Goal: Information Seeking & Learning: Learn about a topic

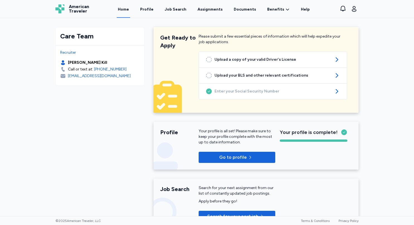
scroll to position [3, 0]
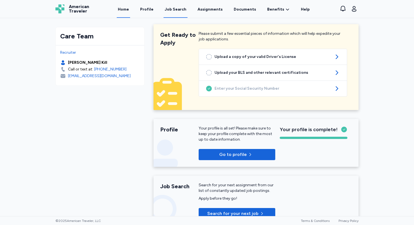
click at [173, 8] on div "Job Search" at bounding box center [176, 10] width 22 height 6
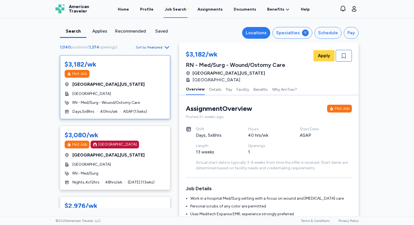
click at [253, 36] on button "Locations" at bounding box center [256, 33] width 28 height 12
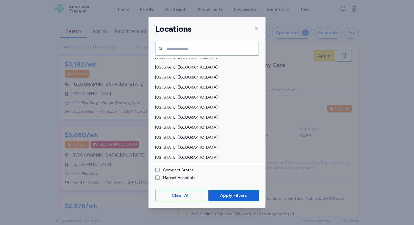
scroll to position [406, 0]
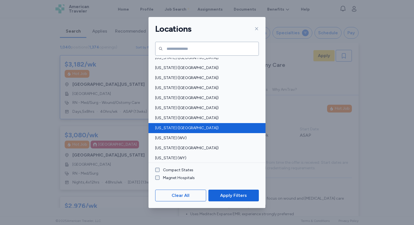
click at [176, 129] on span "[US_STATE] ([GEOGRAPHIC_DATA])" at bounding box center [205, 128] width 100 height 6
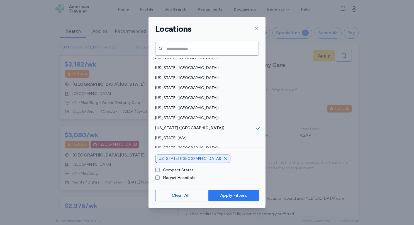
click at [235, 193] on span "Apply Filters" at bounding box center [233, 195] width 27 height 7
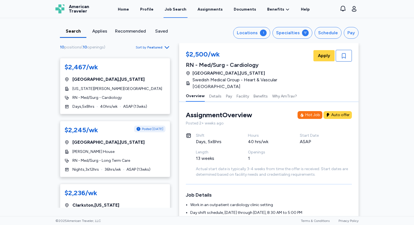
scroll to position [303, 0]
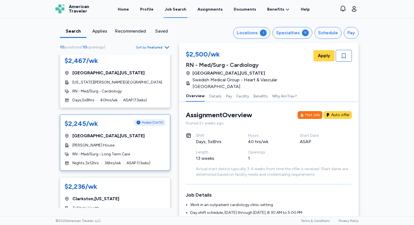
click at [111, 142] on div "$2,245/wk Posted [DATE] [GEOGRAPHIC_DATA] , [US_STATE] [PERSON_NAME] House RN -…" at bounding box center [115, 142] width 110 height 56
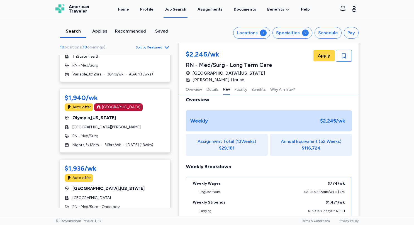
scroll to position [480, 0]
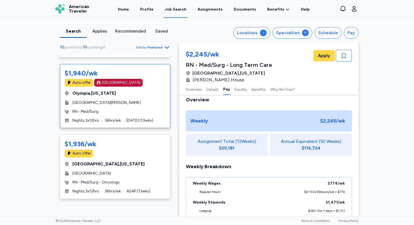
click at [113, 100] on div "$1,940/wk Auto offer [GEOGRAPHIC_DATA] , [US_STATE][GEOGRAPHIC_DATA][PERSON_NAM…" at bounding box center [115, 96] width 110 height 64
